Goal: Task Accomplishment & Management: Manage account settings

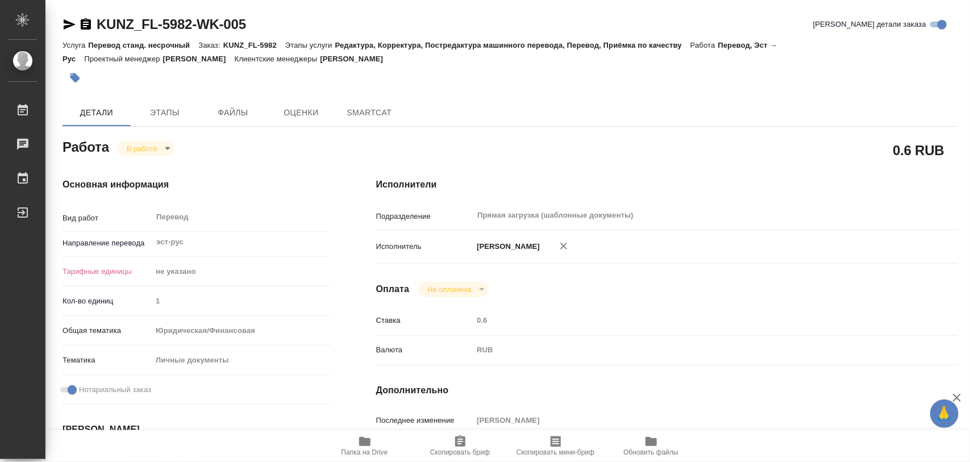
type textarea "x"
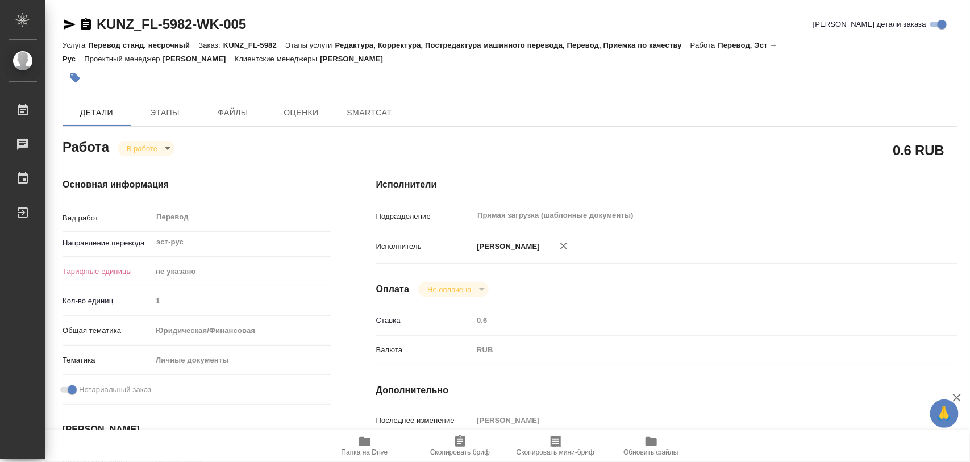
type textarea "x"
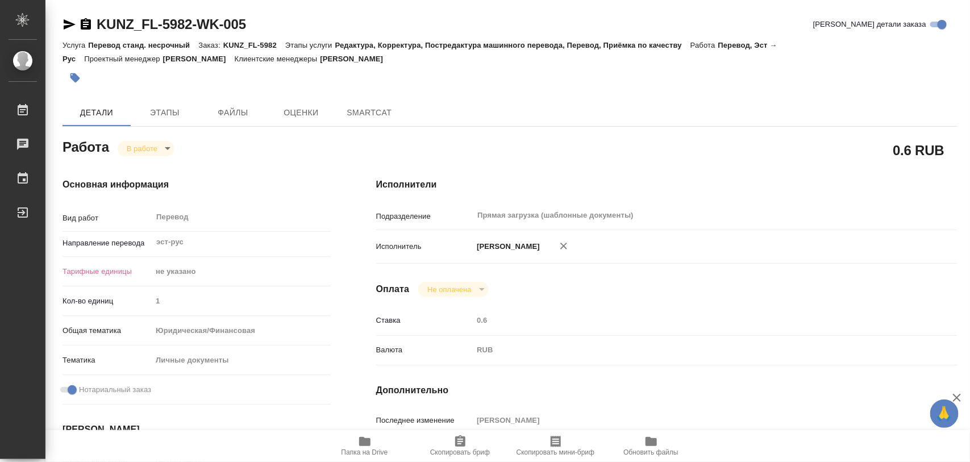
scroll to position [355, 0]
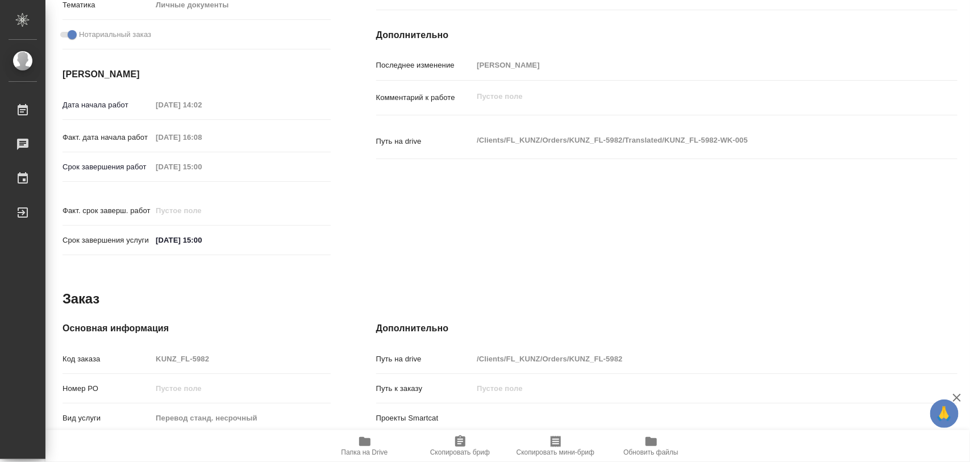
type textarea "x"
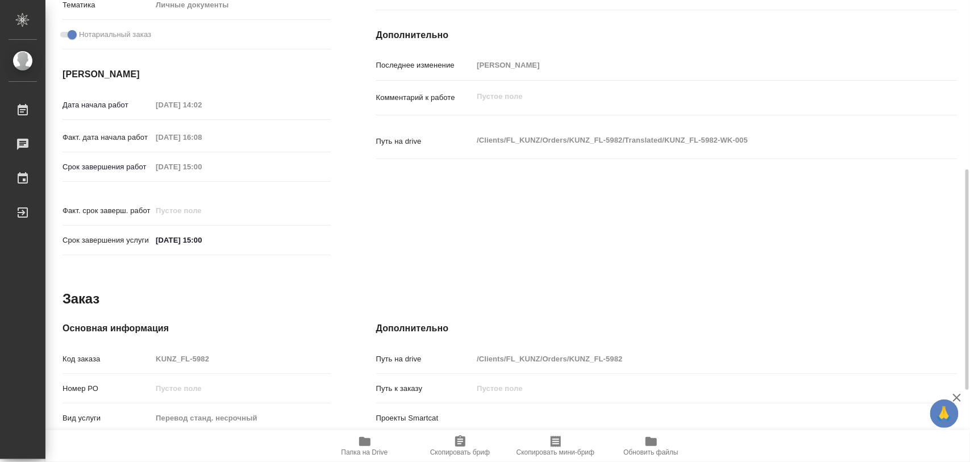
type textarea "x"
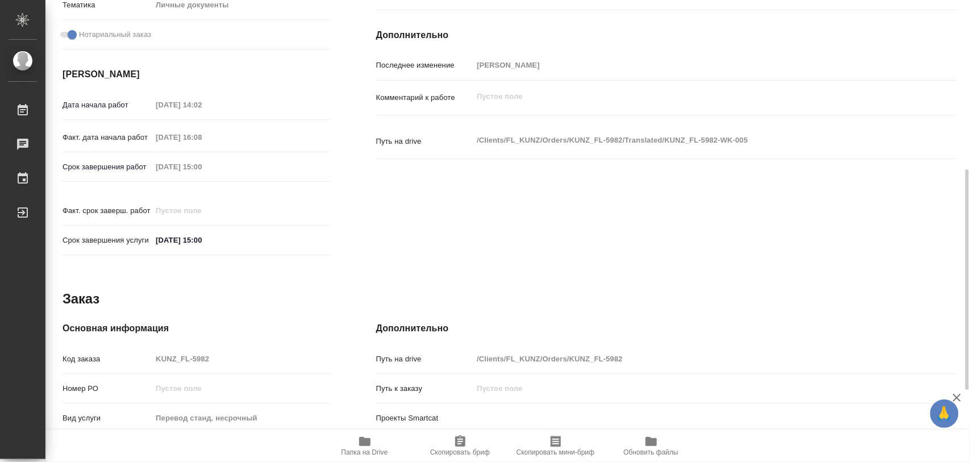
type textarea "x"
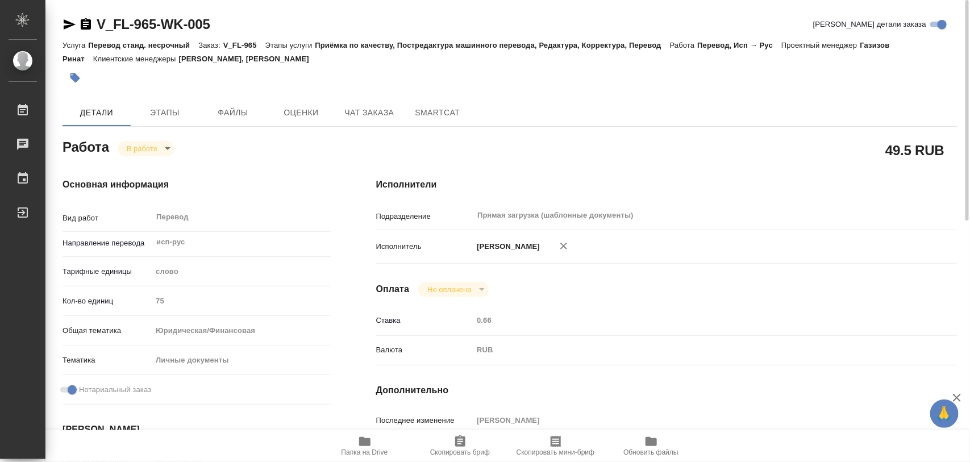
click at [171, 149] on body "🙏 .cls-1 fill:#fff; AWATERA Iglakov Maksim Работы 0 Чаты График Выйти V_FL-965-…" at bounding box center [485, 231] width 970 height 462
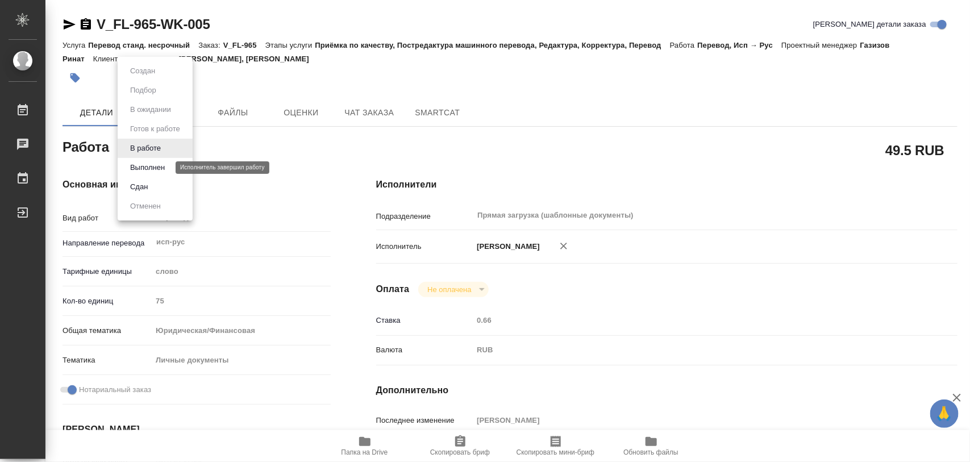
click at [152, 169] on button "Выполнен" at bounding box center [147, 167] width 41 height 13
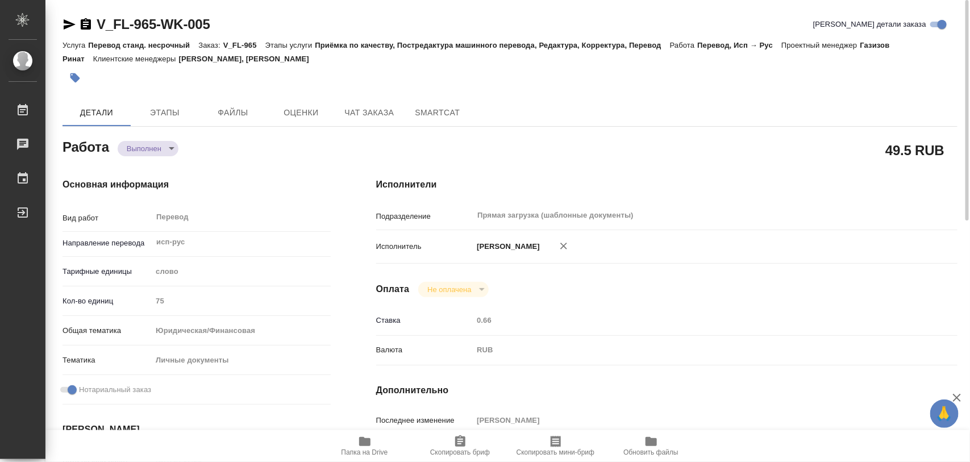
type textarea "x"
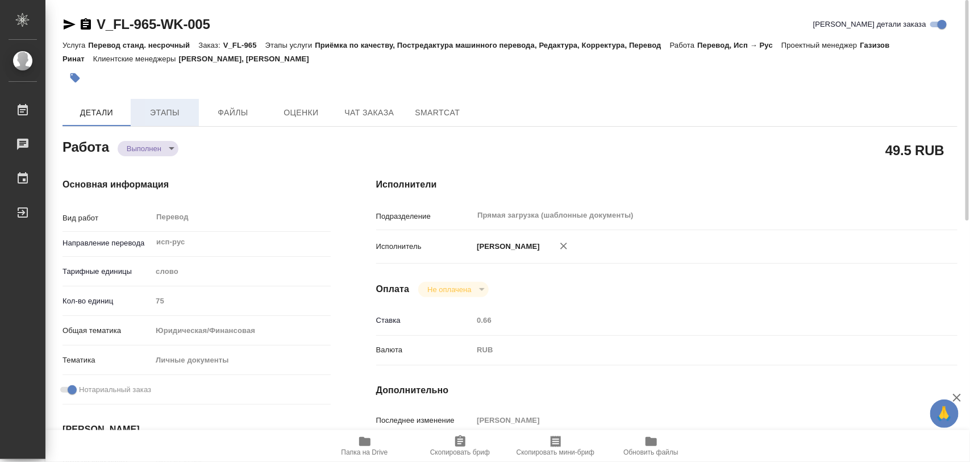
type textarea "x"
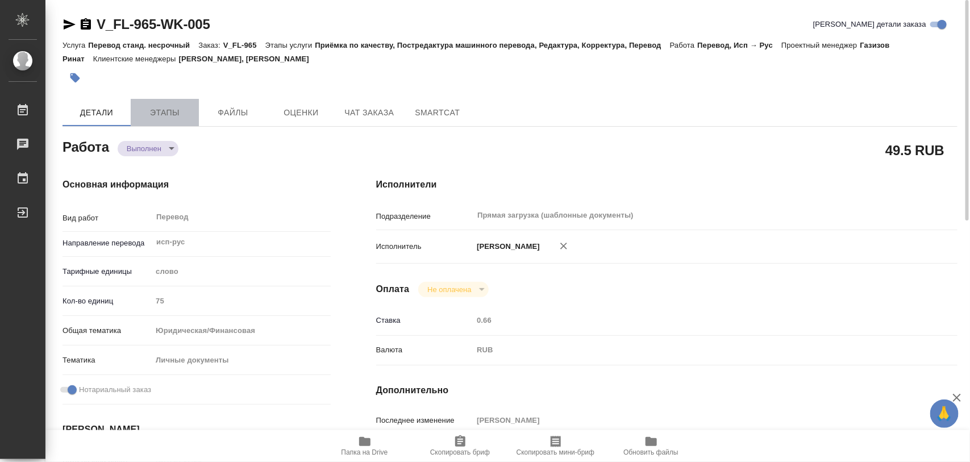
click at [162, 110] on span "Этапы" at bounding box center [165, 113] width 55 height 14
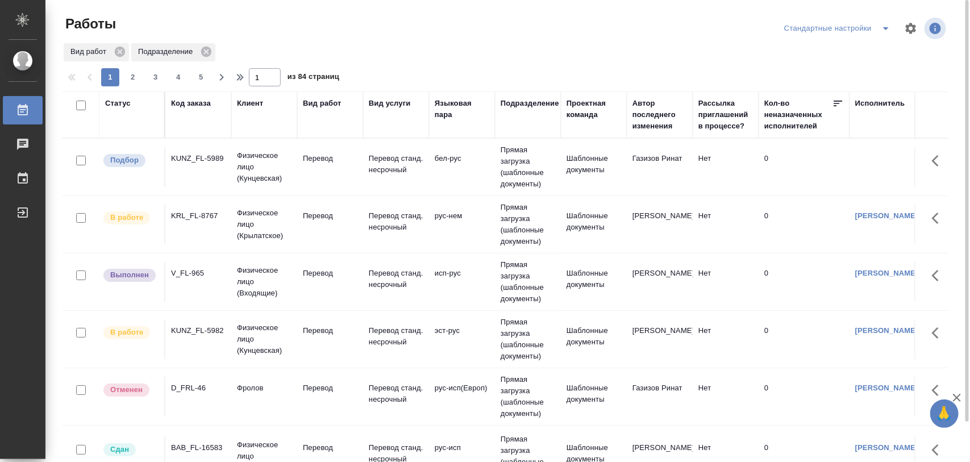
click at [217, 159] on div "KUNZ_FL-5989" at bounding box center [198, 158] width 55 height 11
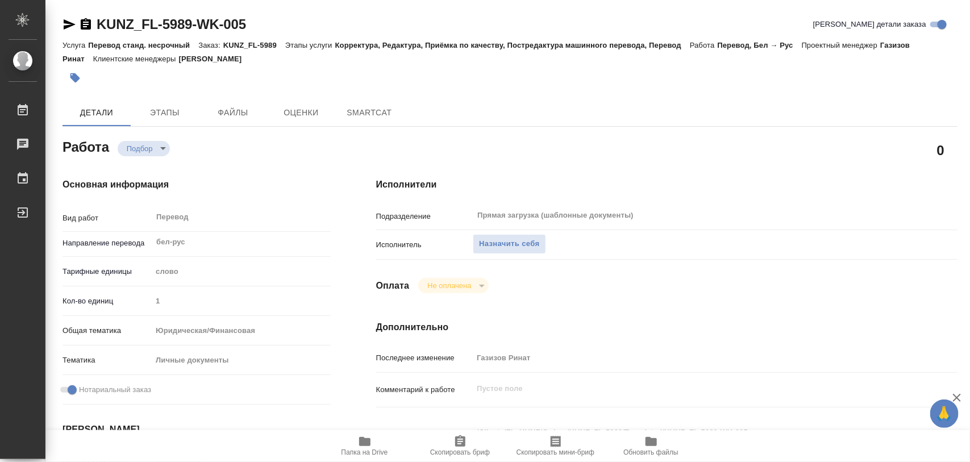
type textarea "x"
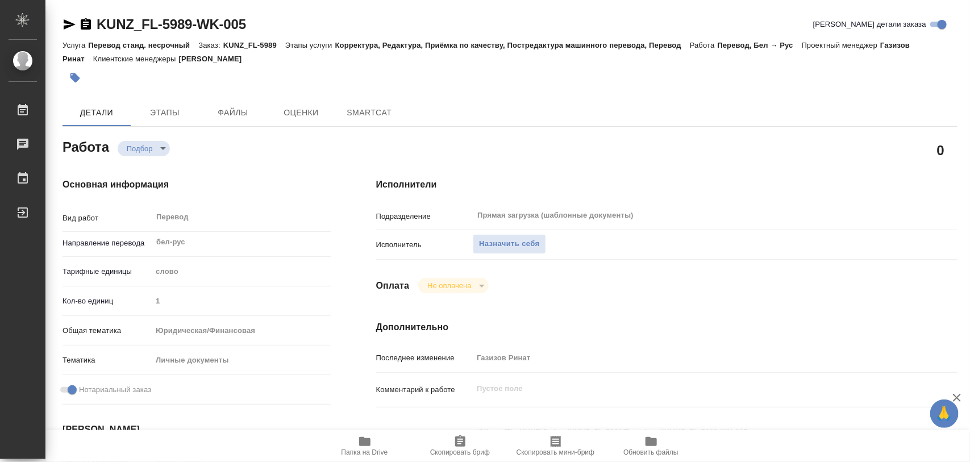
type textarea "x"
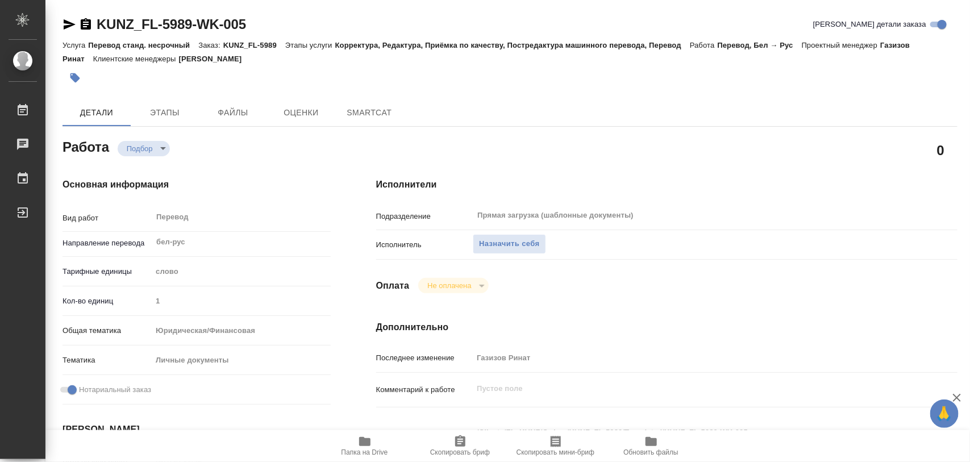
type textarea "x"
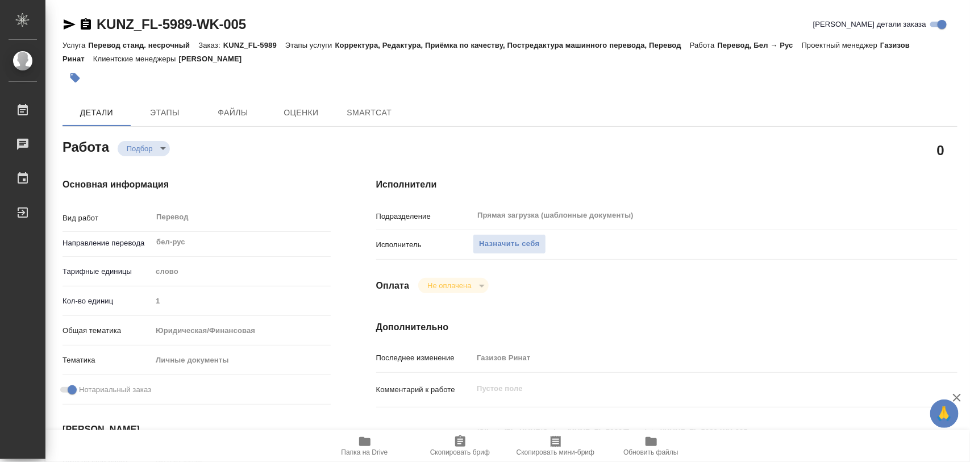
type textarea "x"
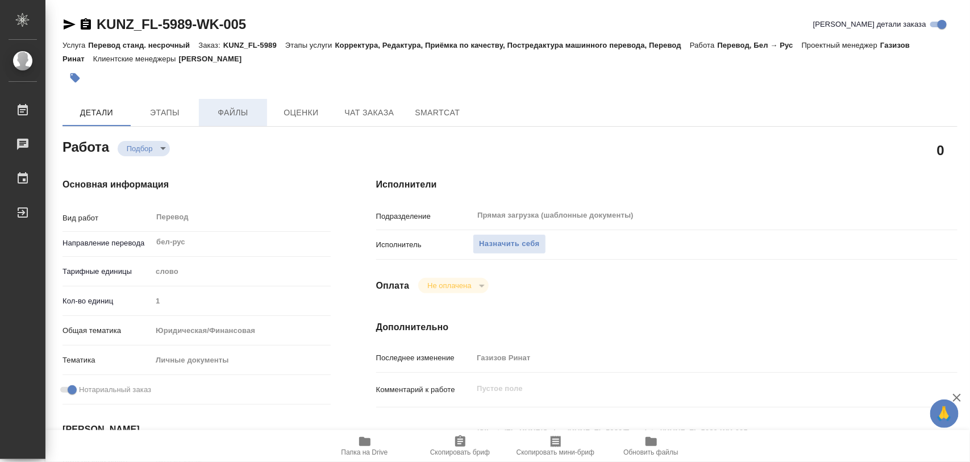
type textarea "x"
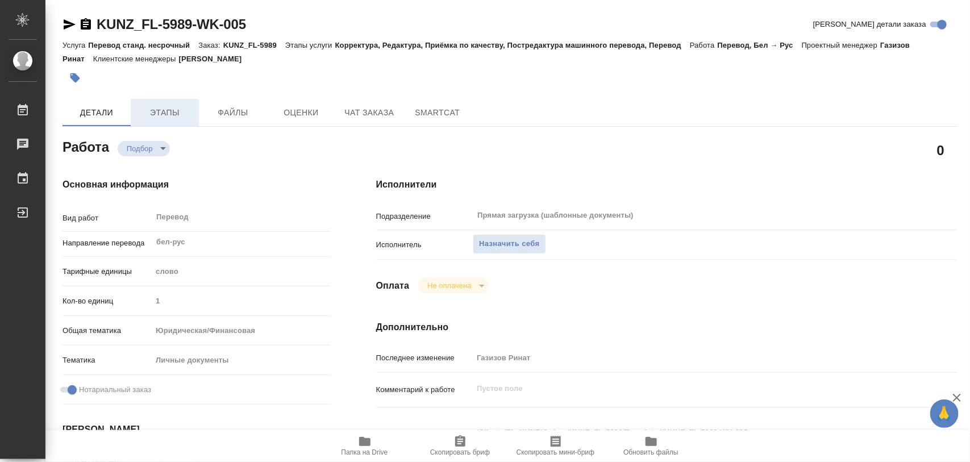
click at [168, 106] on span "Этапы" at bounding box center [165, 113] width 55 height 14
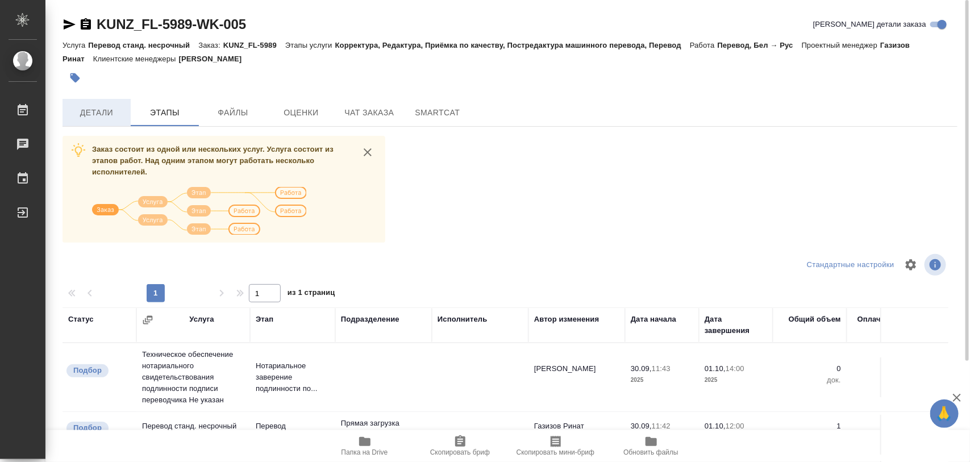
click at [93, 111] on span "Детали" at bounding box center [96, 113] width 55 height 14
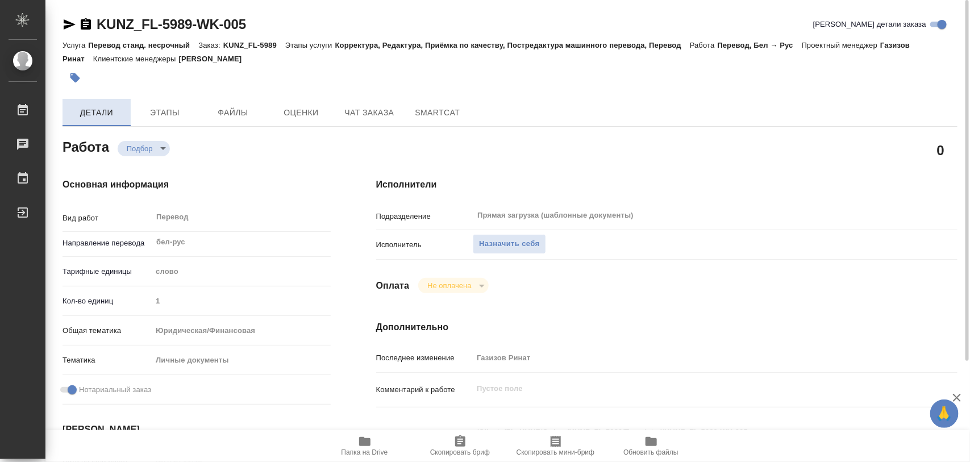
type textarea "x"
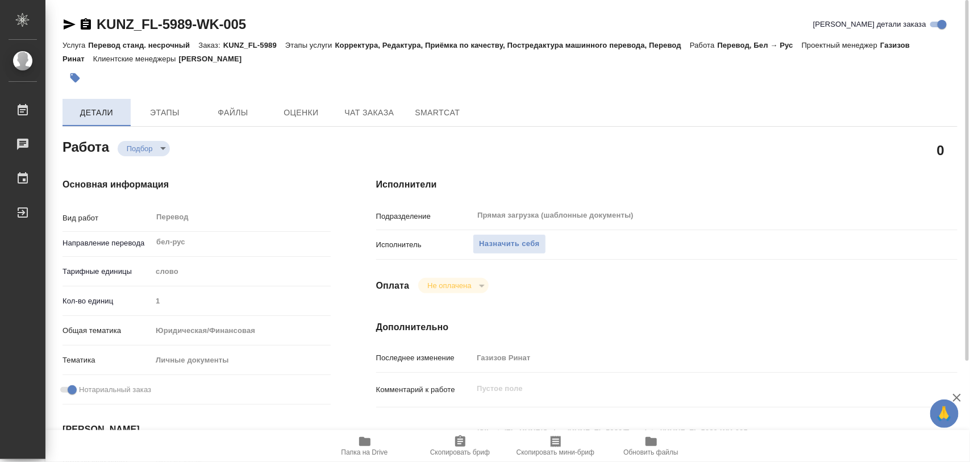
type textarea "x"
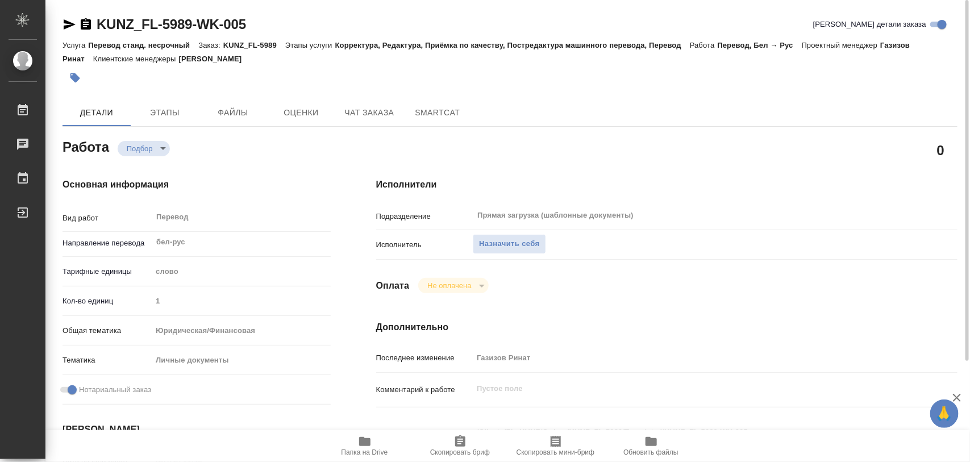
type textarea "x"
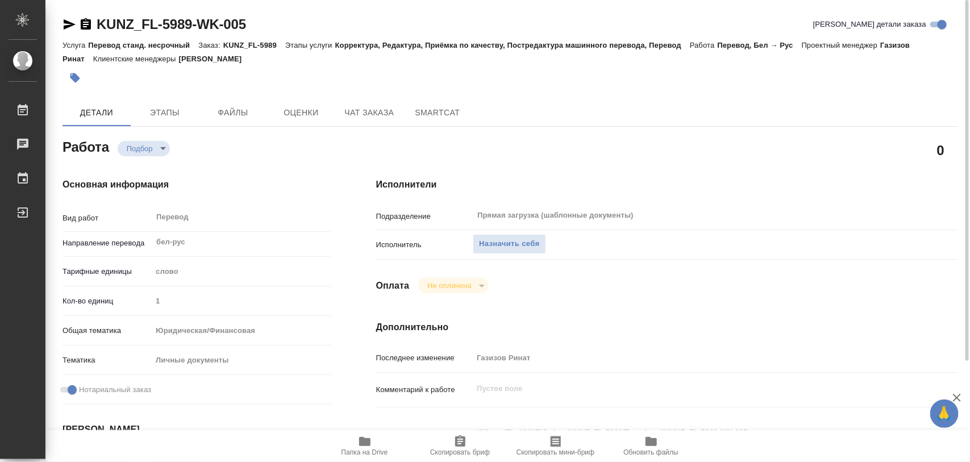
click at [370, 445] on icon "button" at bounding box center [364, 441] width 11 height 9
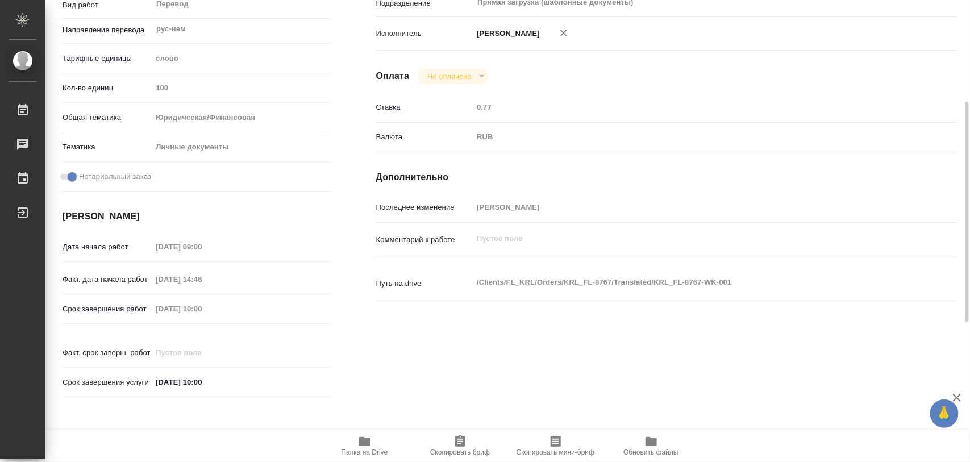
scroll to position [497, 0]
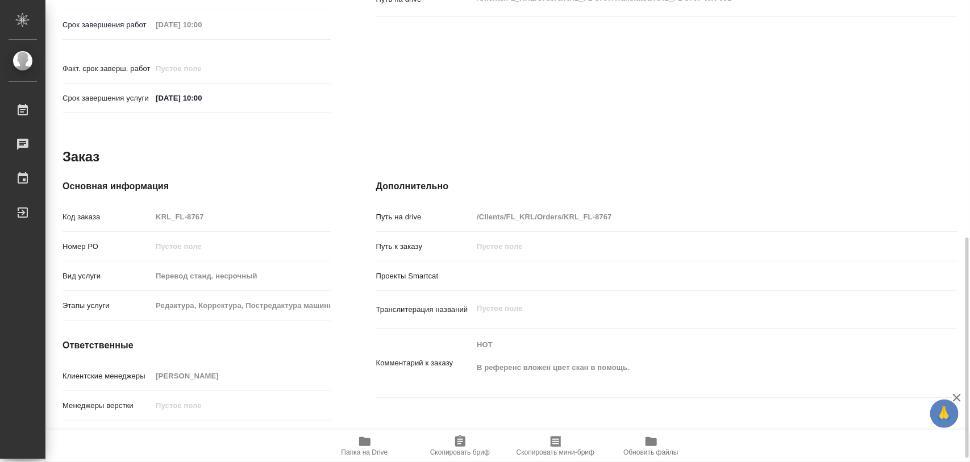
drag, startPoint x: 464, startPoint y: 448, endPoint x: 464, endPoint y: 459, distance: 11.4
click at [465, 449] on span "Скопировать бриф" at bounding box center [460, 453] width 60 height 8
click at [373, 450] on span "Папка на Drive" at bounding box center [365, 453] width 47 height 8
click at [454, 444] on icon "button" at bounding box center [461, 442] width 14 height 14
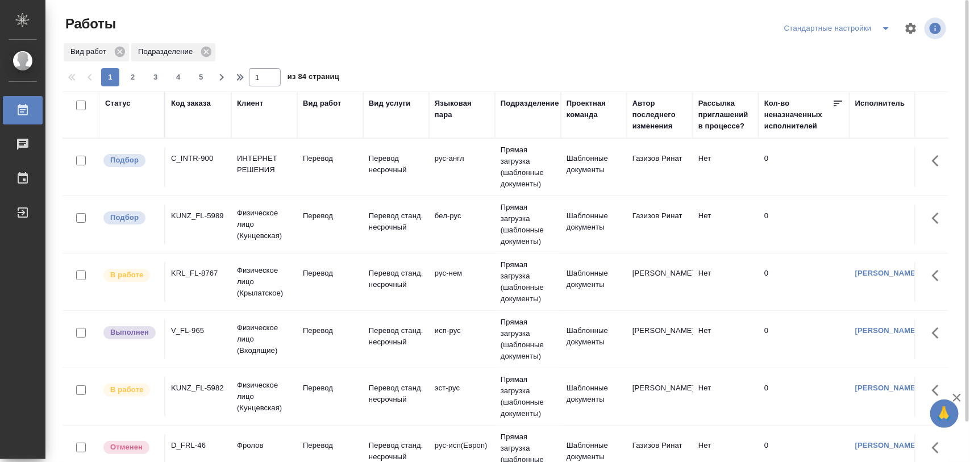
click at [204, 158] on div "C_INTR-900" at bounding box center [198, 158] width 55 height 11
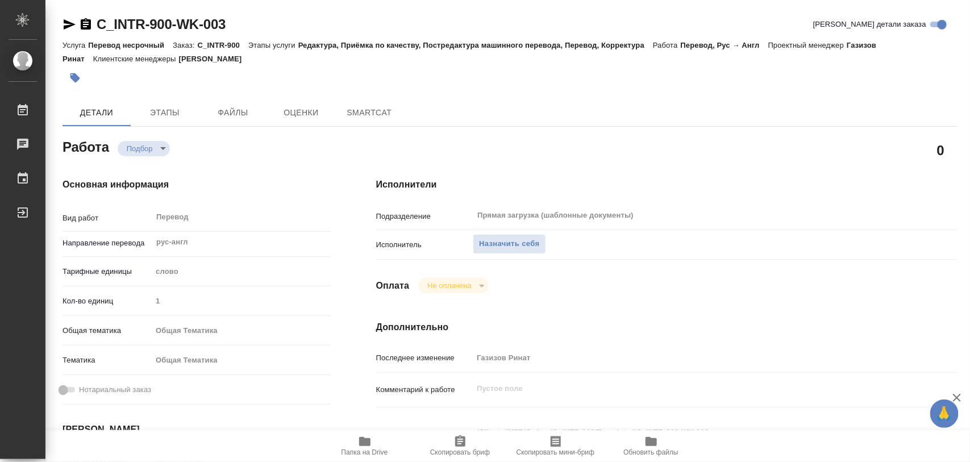
type textarea "x"
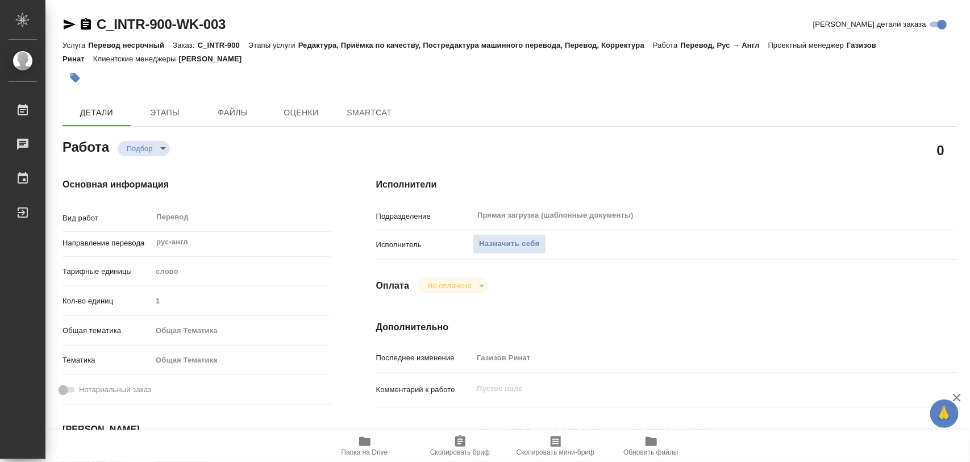
type textarea "x"
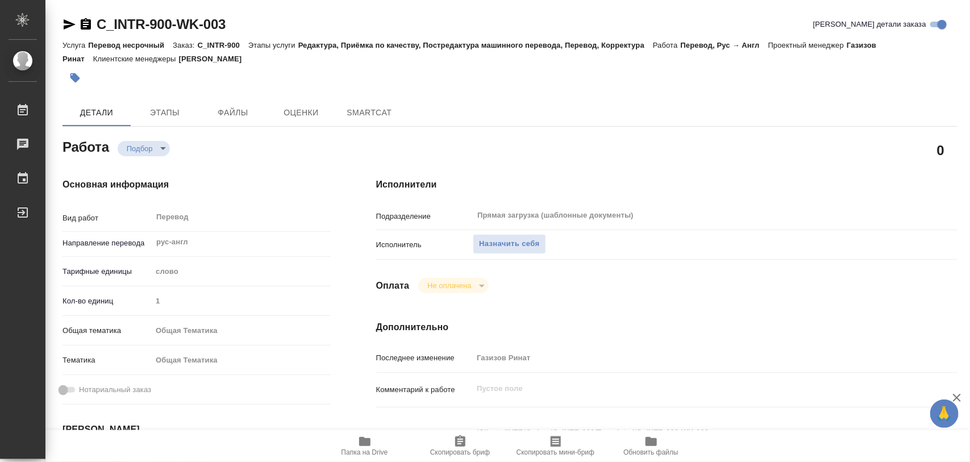
type textarea "x"
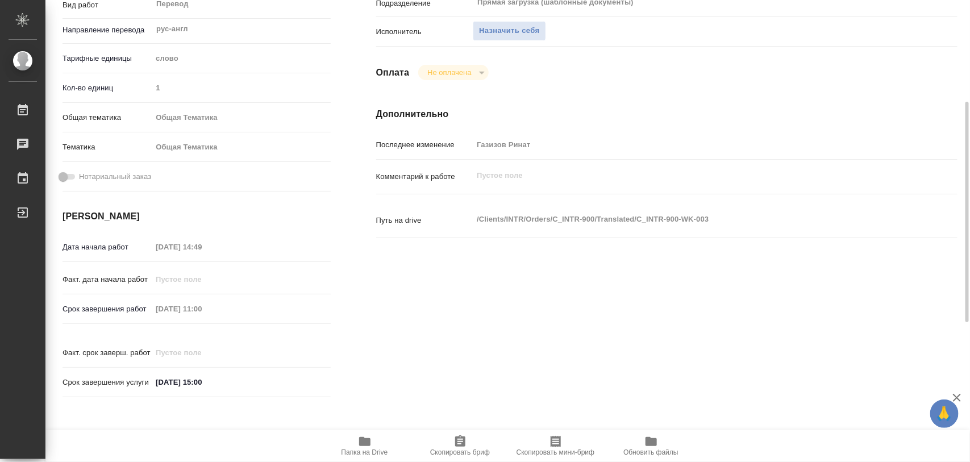
type textarea "x"
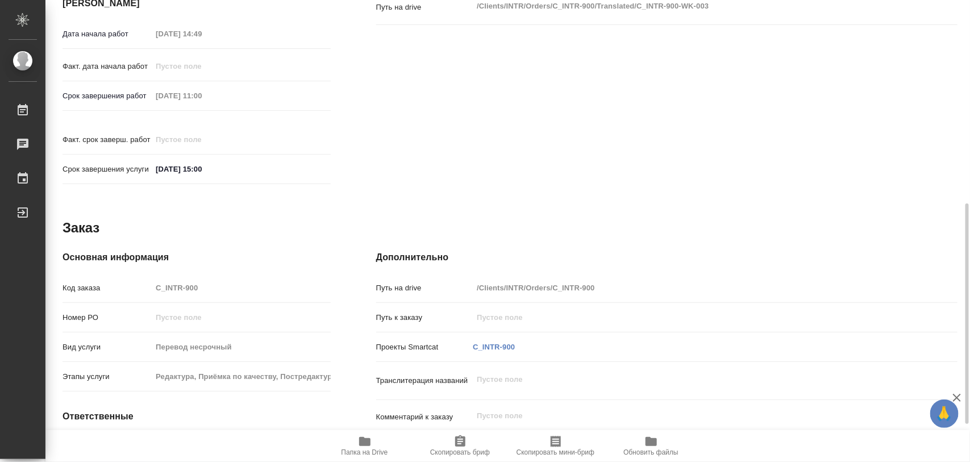
type textarea "x"
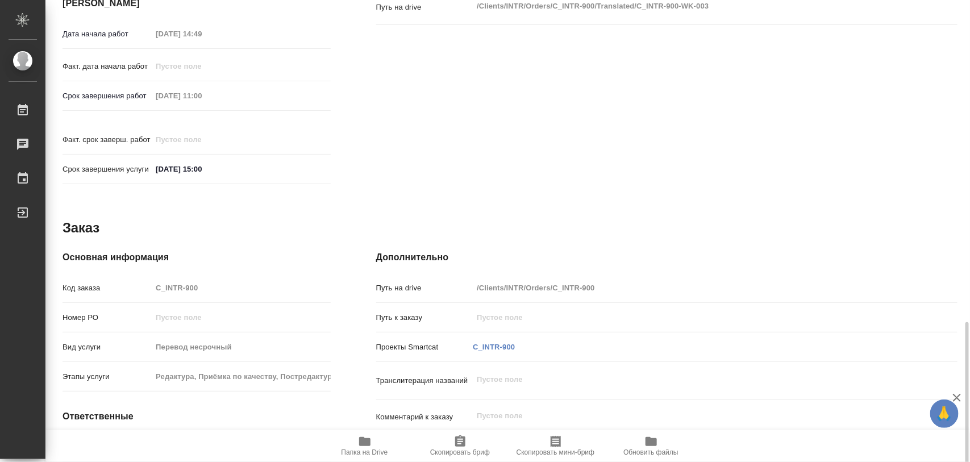
scroll to position [507, 0]
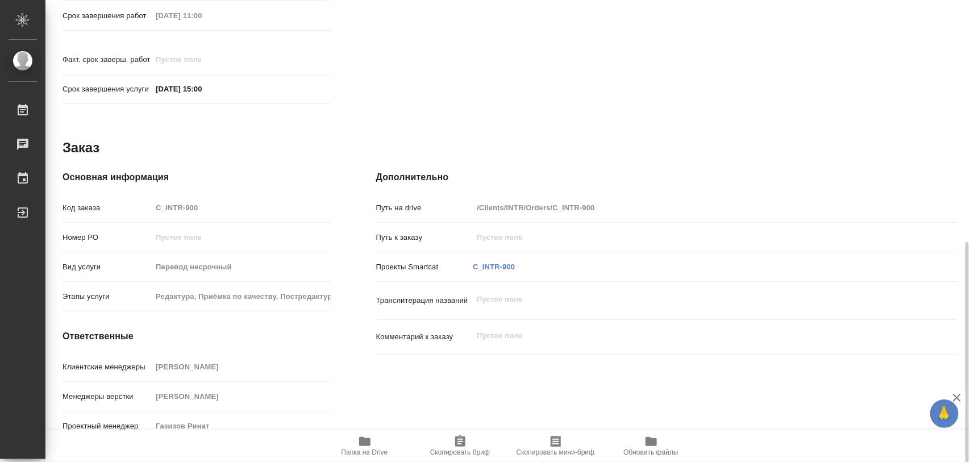
type textarea "x"
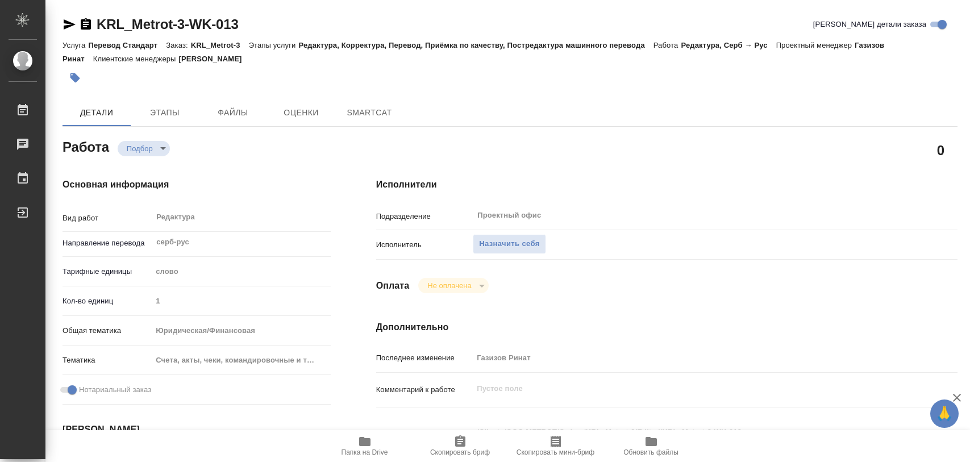
type textarea "x"
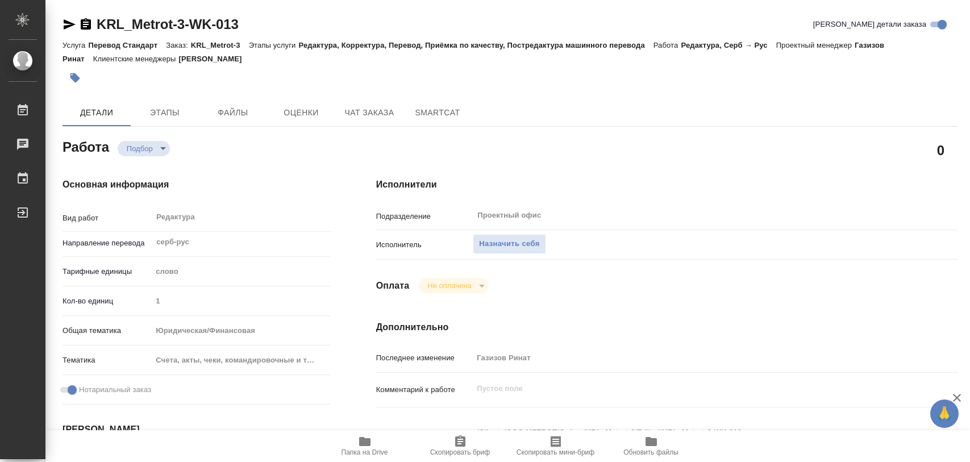
type textarea "x"
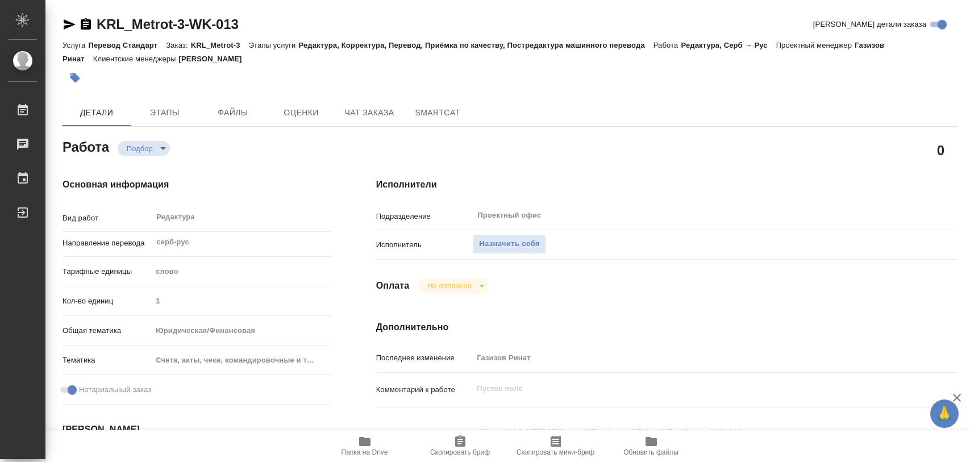
type textarea "x"
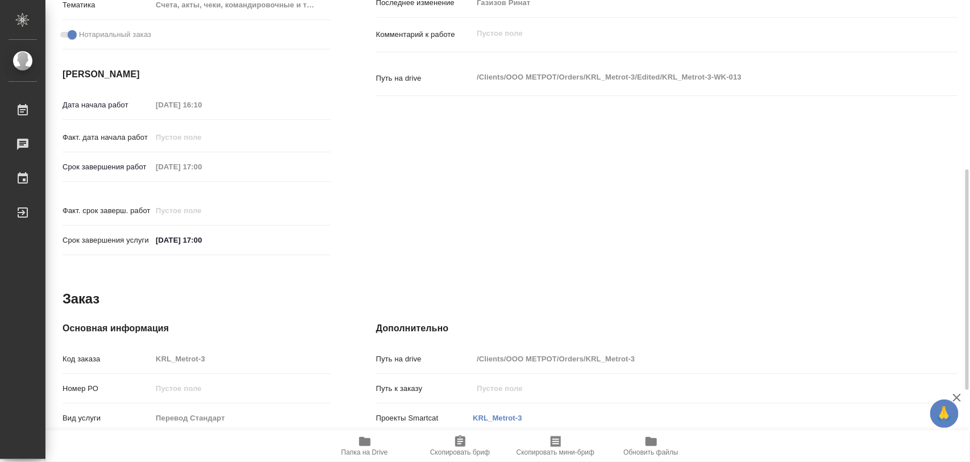
scroll to position [426, 0]
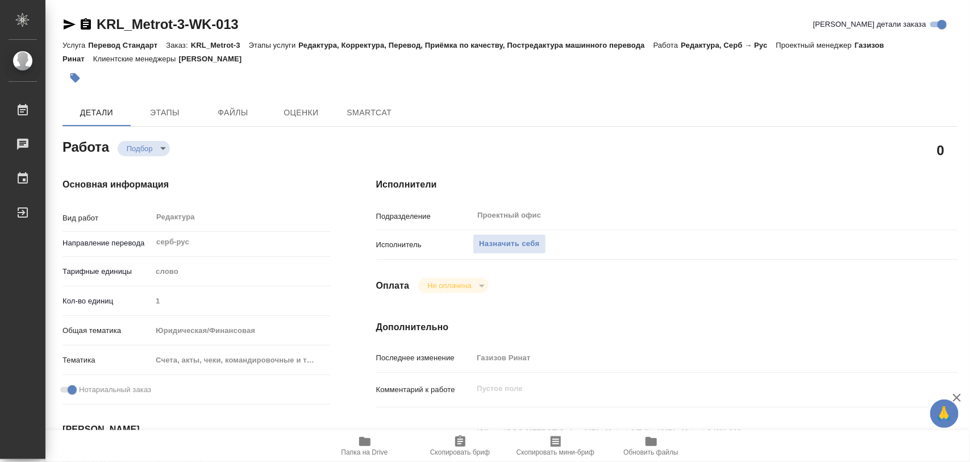
type textarea "x"
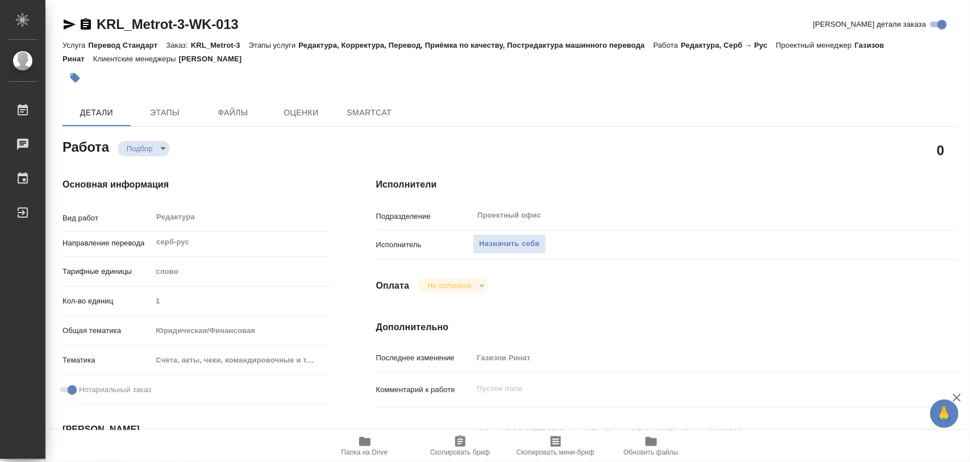
type textarea "x"
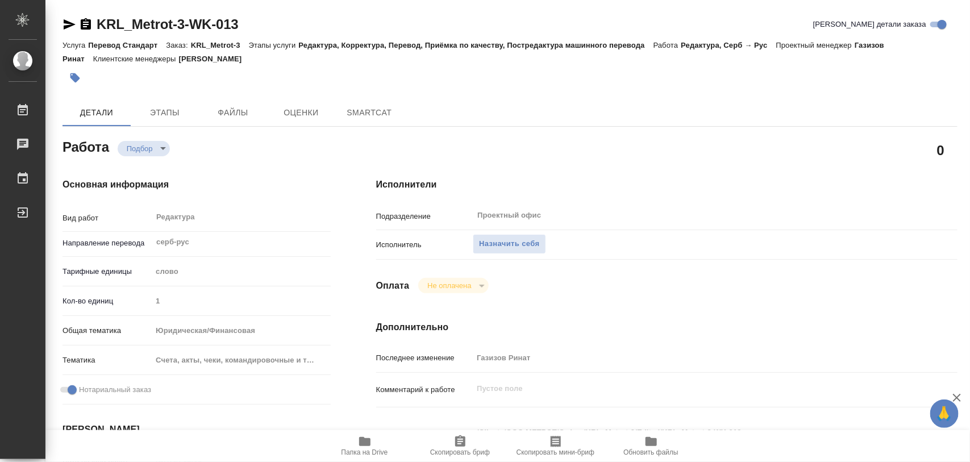
type textarea "x"
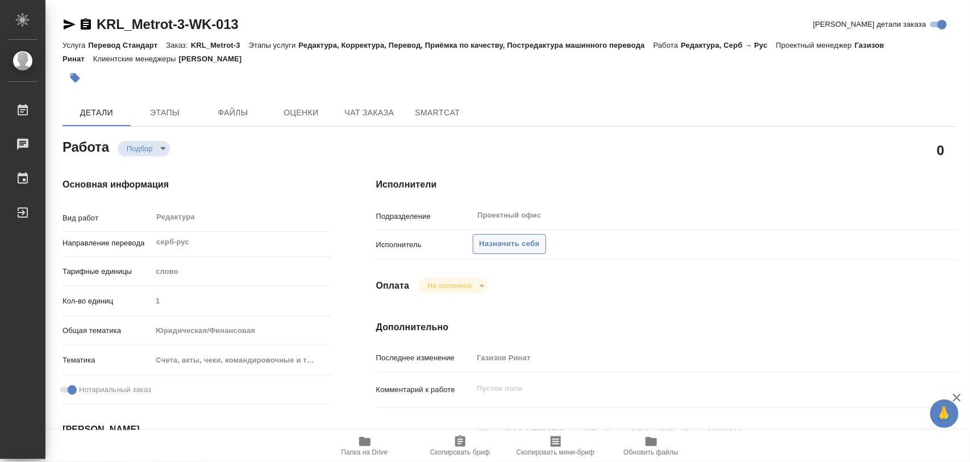
type textarea "x"
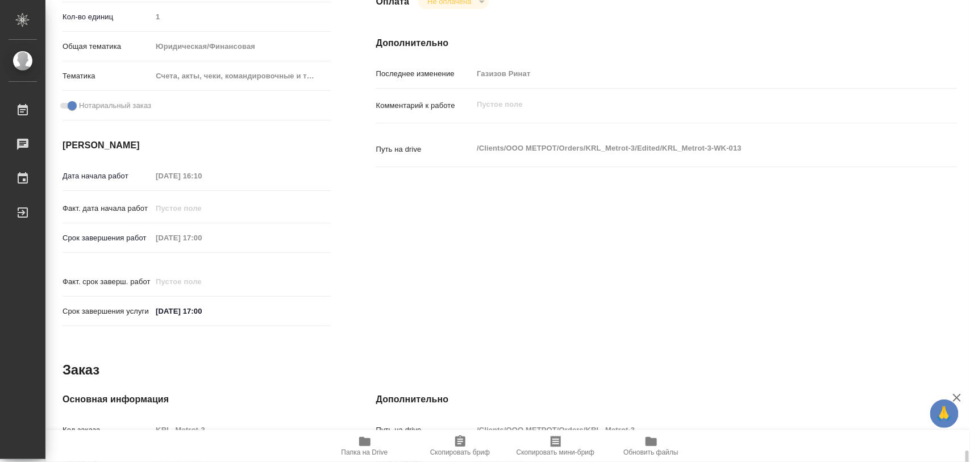
scroll to position [497, 0]
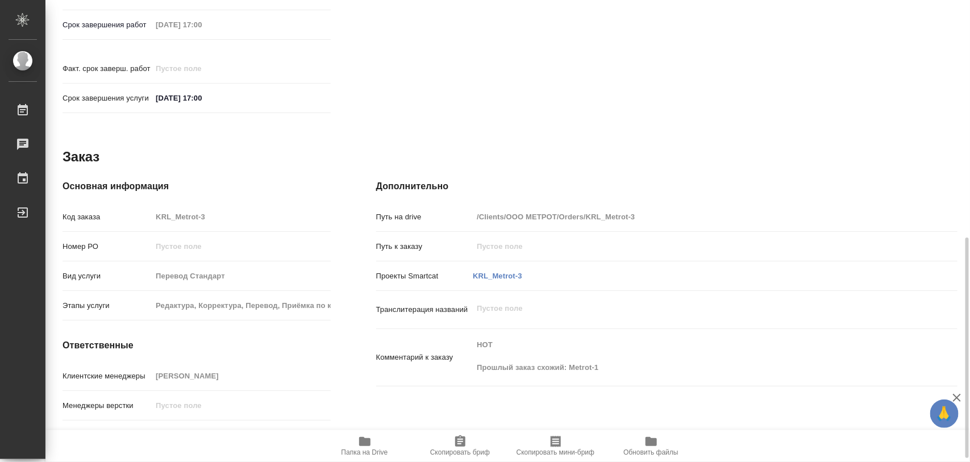
type textarea "x"
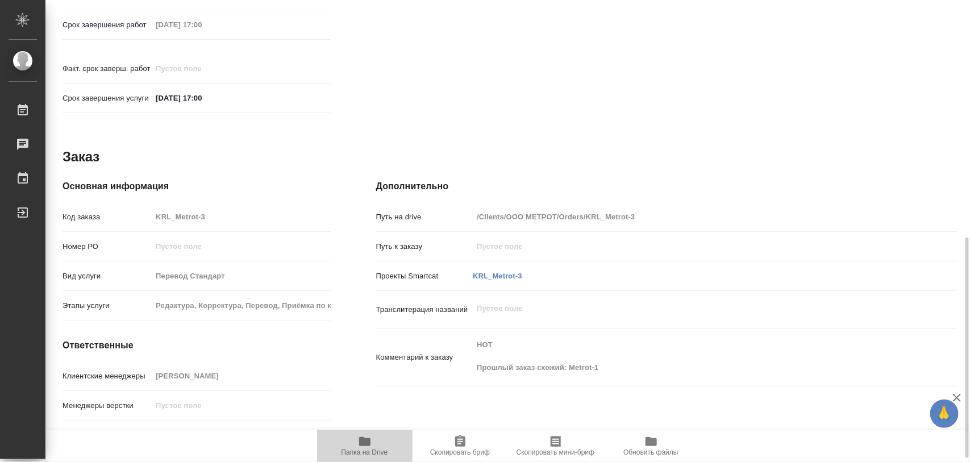
click at [370, 439] on icon "button" at bounding box center [365, 442] width 14 height 14
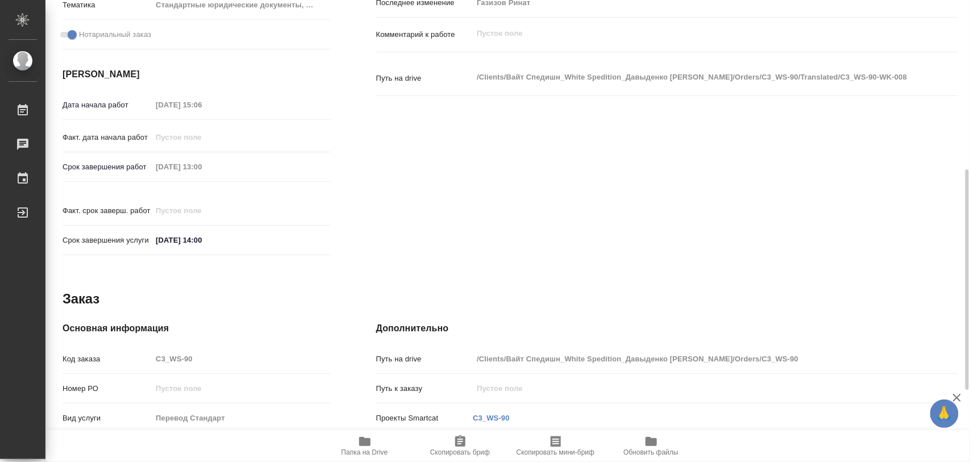
scroll to position [497, 0]
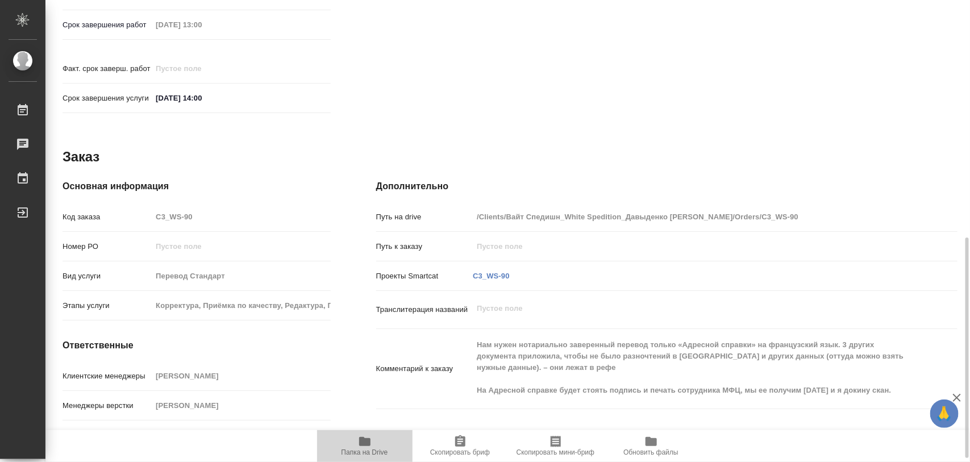
click at [366, 446] on icon "button" at bounding box center [364, 441] width 11 height 9
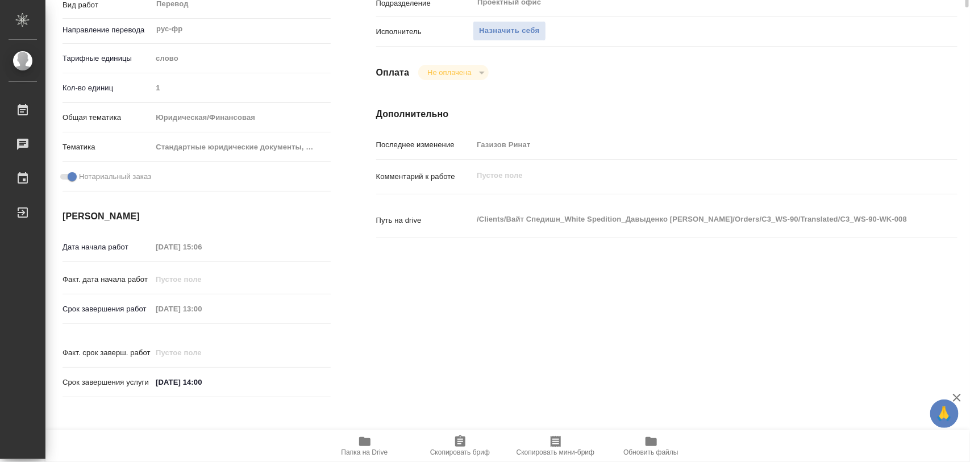
scroll to position [0, 0]
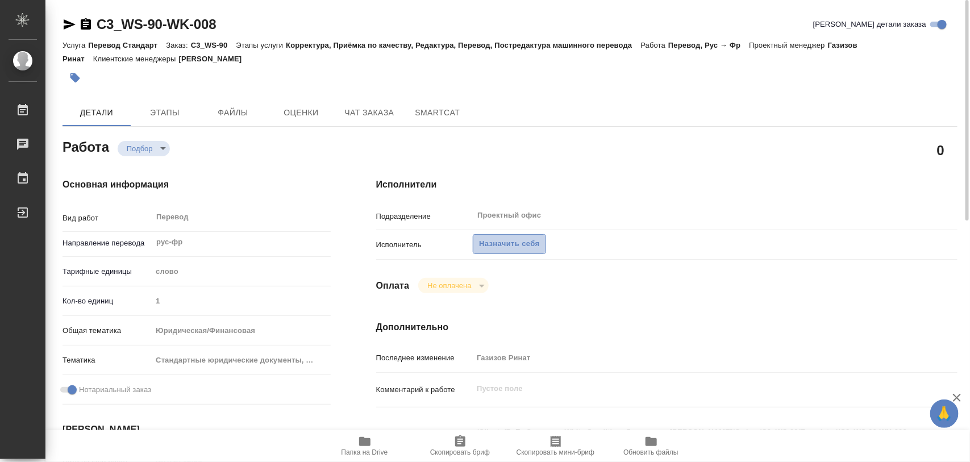
click at [538, 240] on span "Назначить себя" at bounding box center [509, 244] width 60 height 13
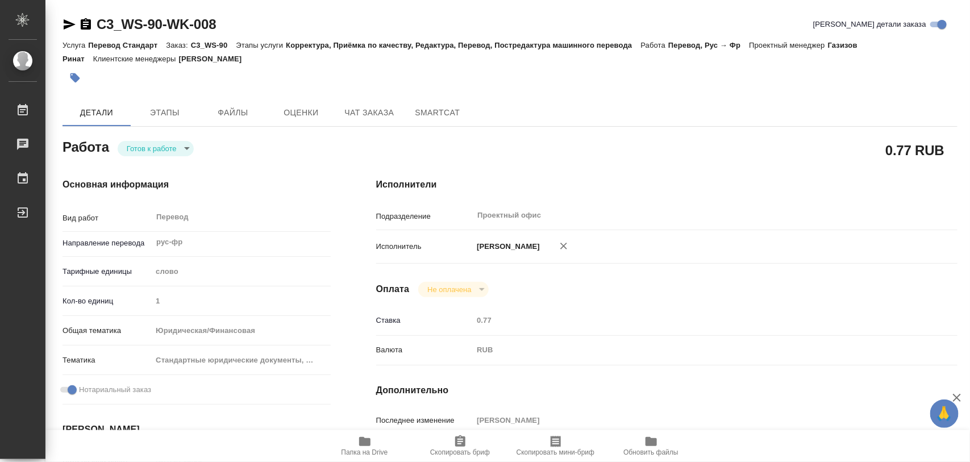
click at [190, 151] on body "🙏 .cls-1 fill:#fff; AWATERA Iglakov Maksim Работы 0 Чаты График Выйти C3_WS-90-…" at bounding box center [485, 231] width 970 height 462
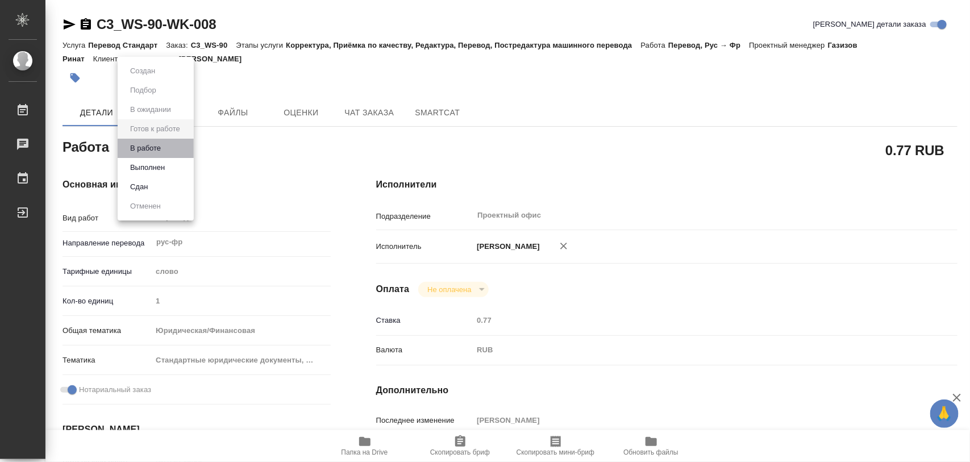
click at [168, 143] on li "В работе" at bounding box center [156, 148] width 76 height 19
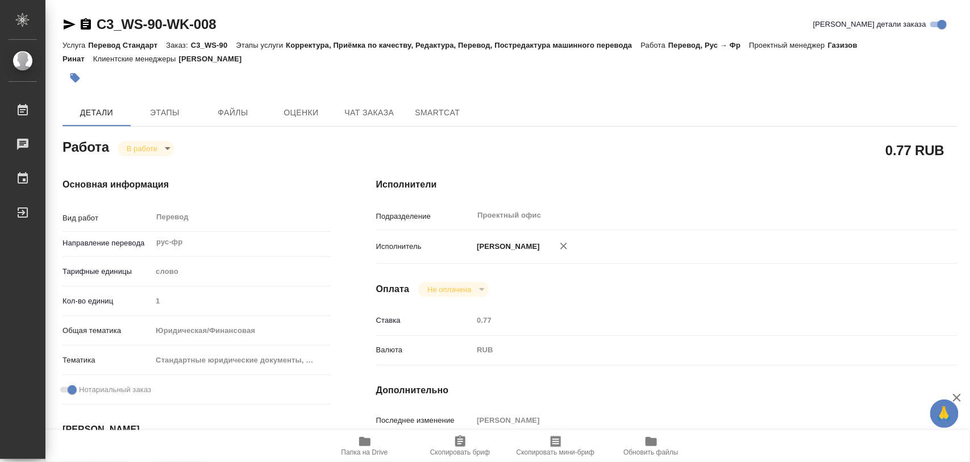
type textarea "x"
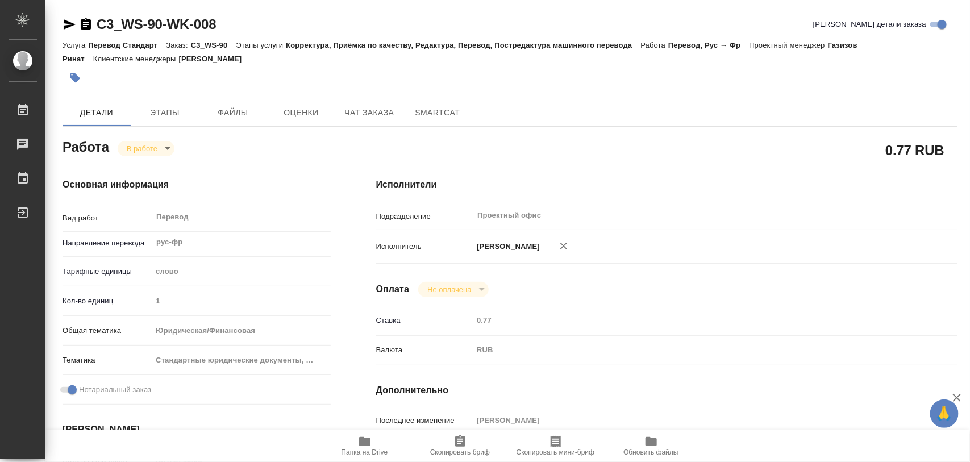
type textarea "x"
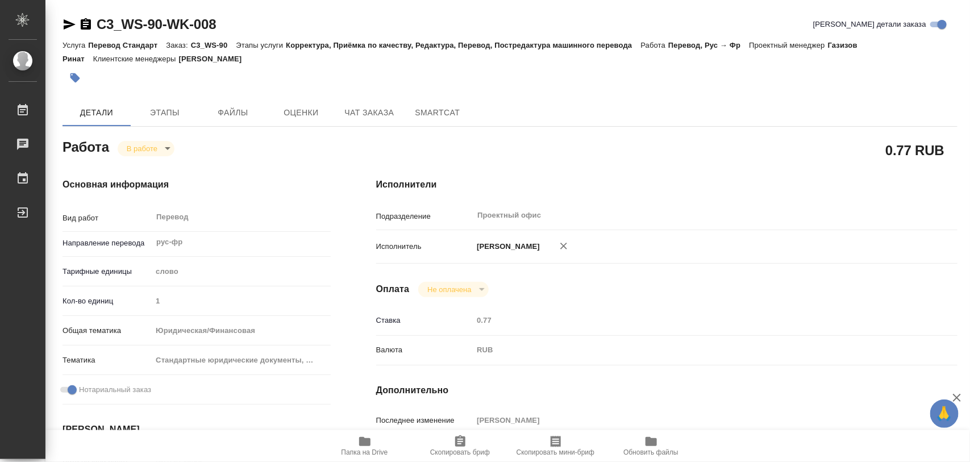
type textarea "x"
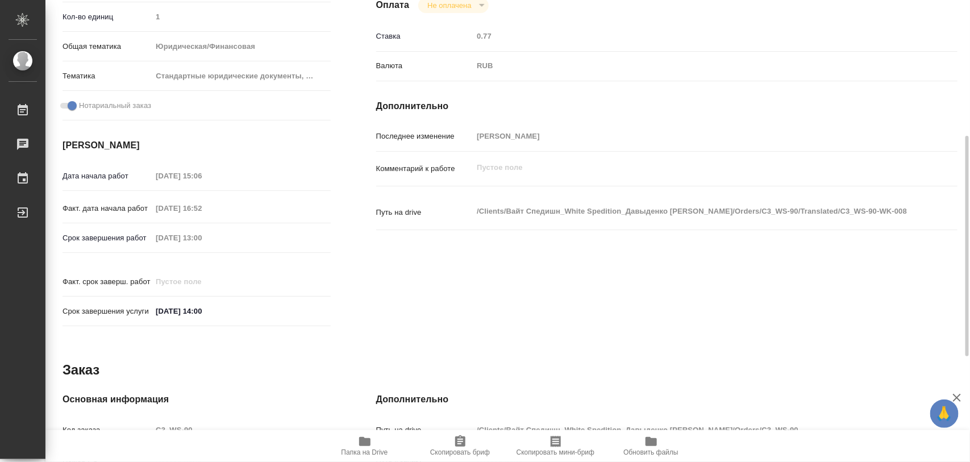
scroll to position [507, 0]
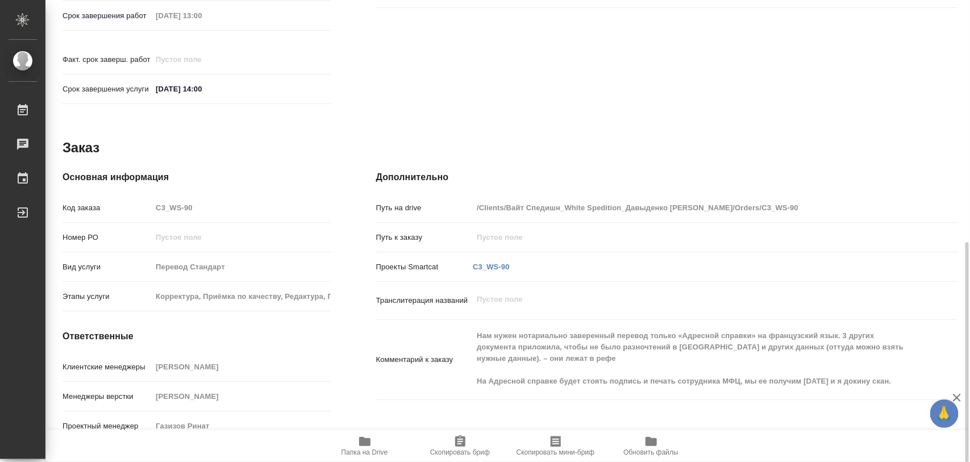
click at [462, 445] on icon "button" at bounding box center [460, 440] width 10 height 11
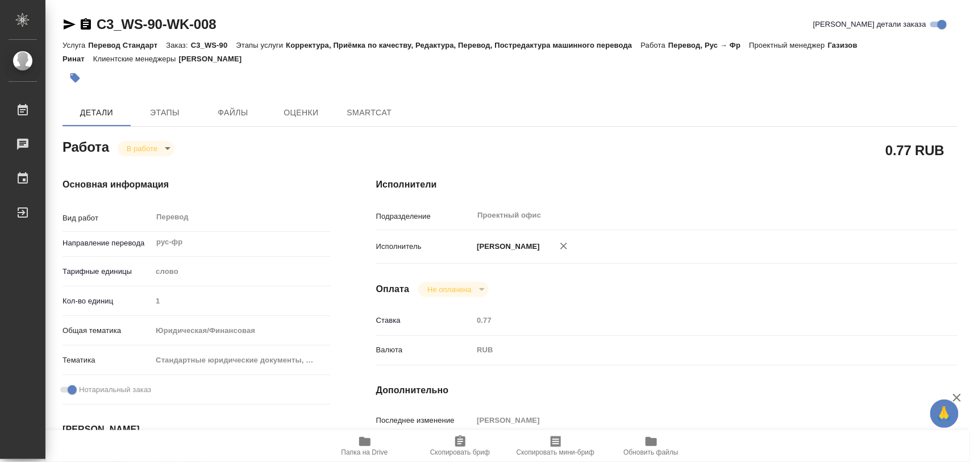
type textarea "x"
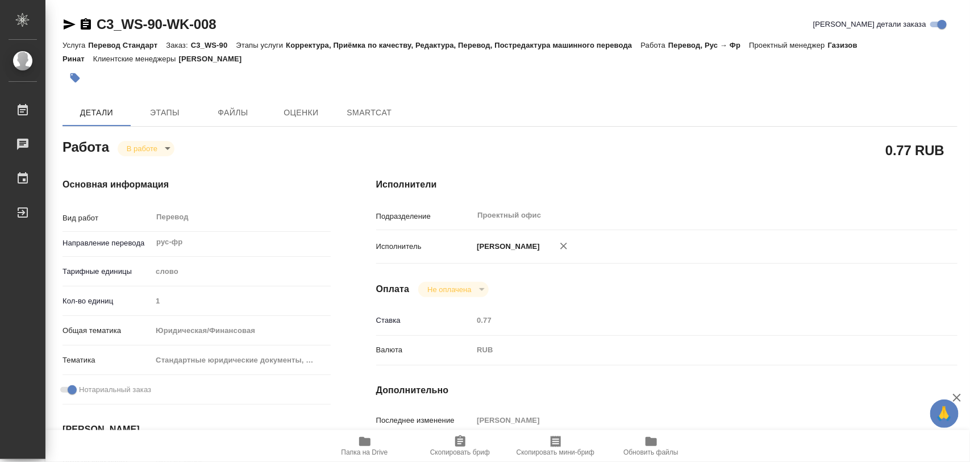
type textarea "x"
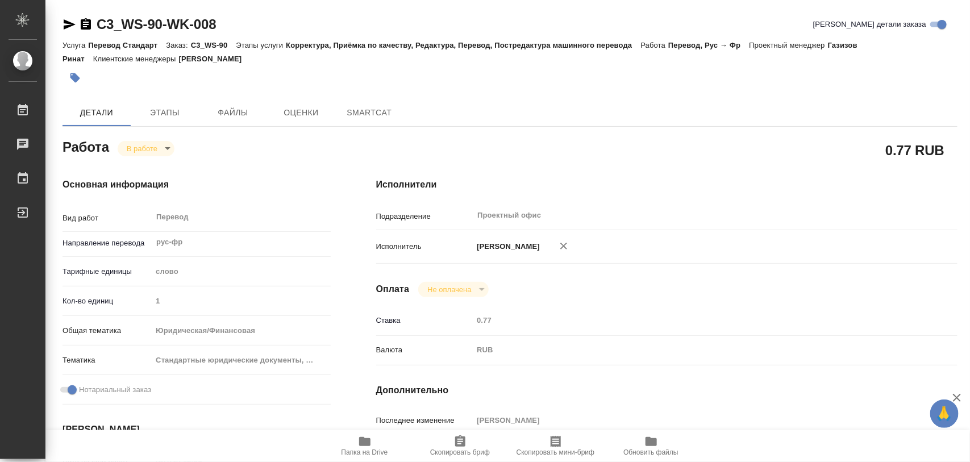
type textarea "x"
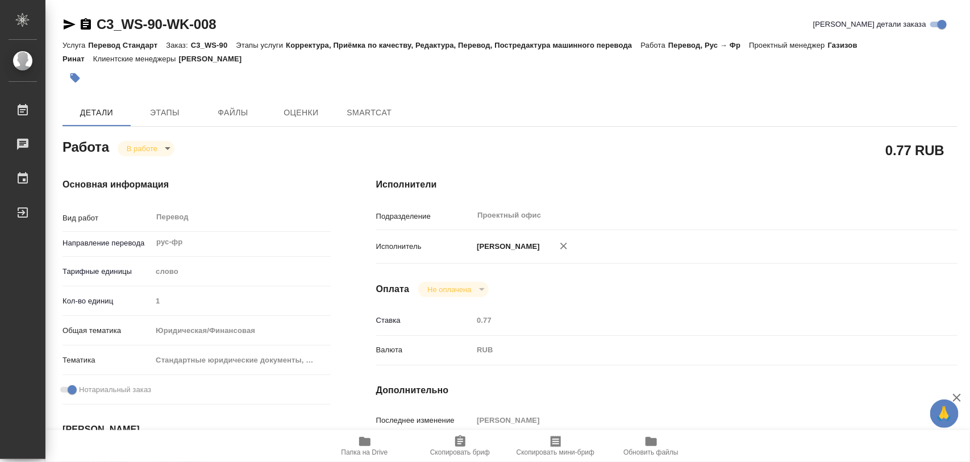
type textarea "x"
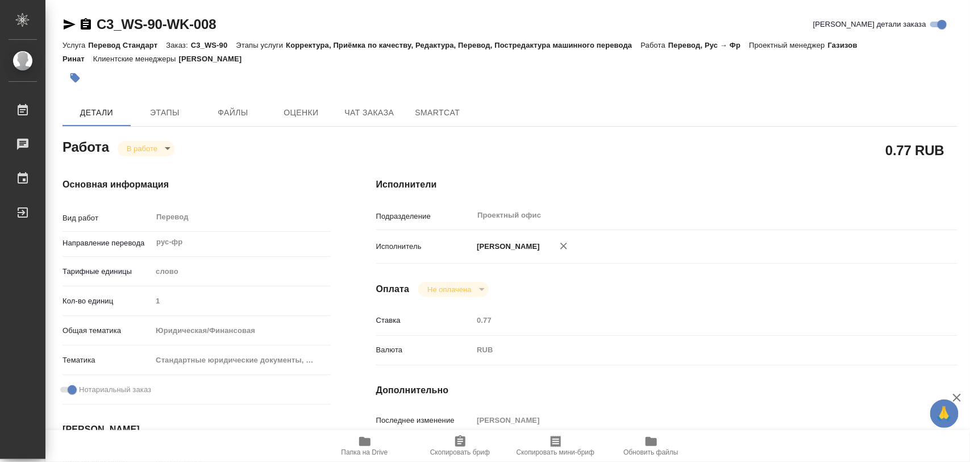
click at [364, 444] on icon "button" at bounding box center [364, 441] width 11 height 9
type textarea "x"
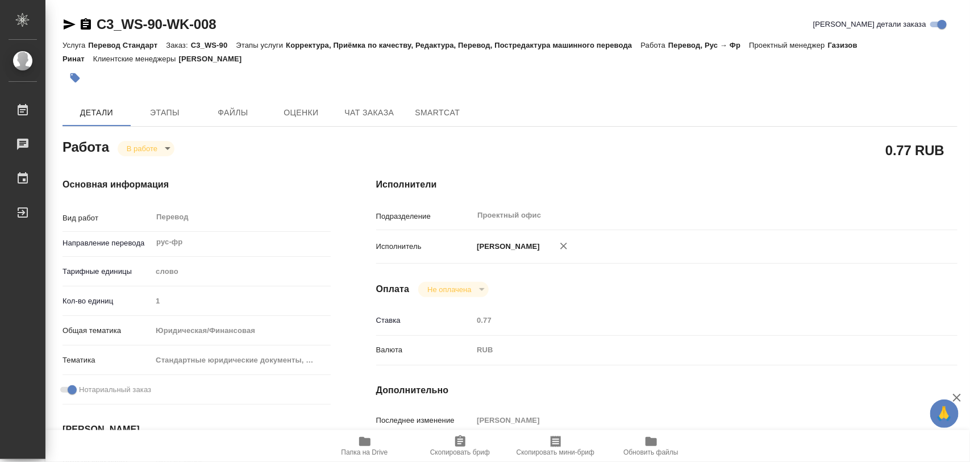
type textarea "x"
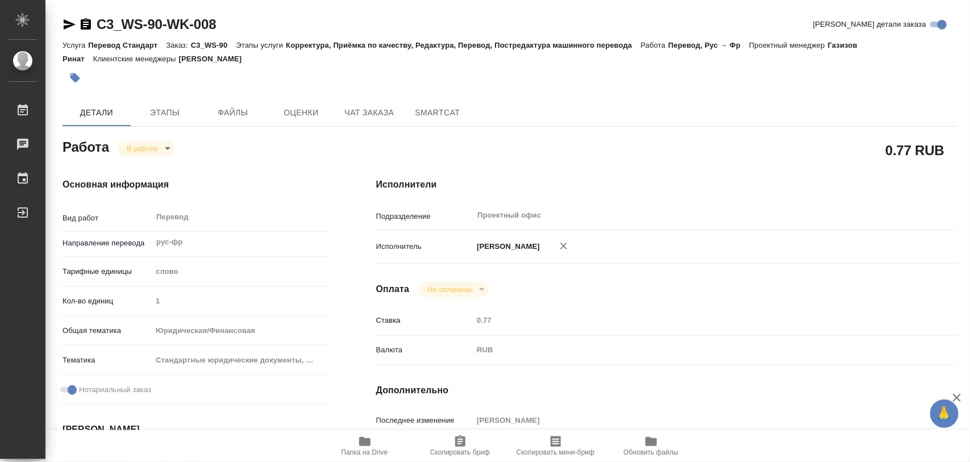
type textarea "x"
